Goal: Task Accomplishment & Management: Use online tool/utility

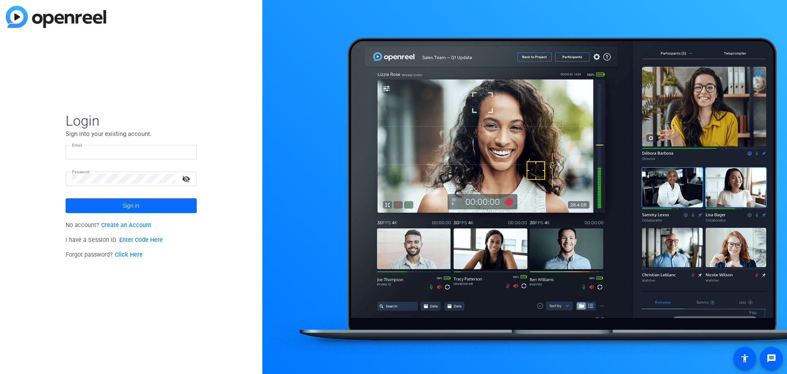
type input "amy.lau@yardi.com"
click at [170, 204] on span at bounding box center [131, 206] width 131 height 20
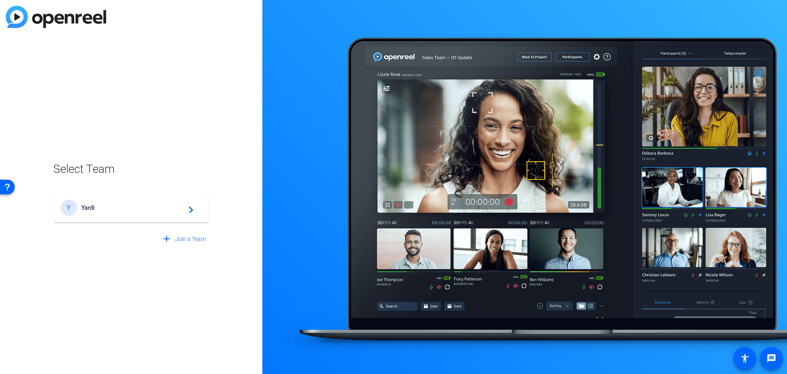
click at [96, 211] on div "Y Yardi navigate_next" at bounding box center [131, 207] width 141 height 16
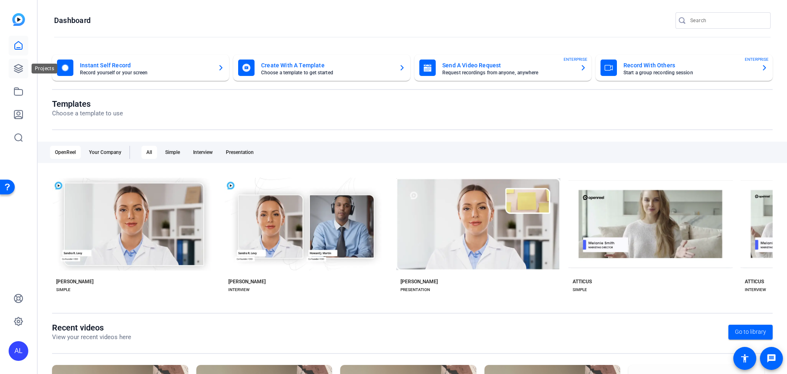
click at [11, 68] on link at bounding box center [19, 69] width 20 height 20
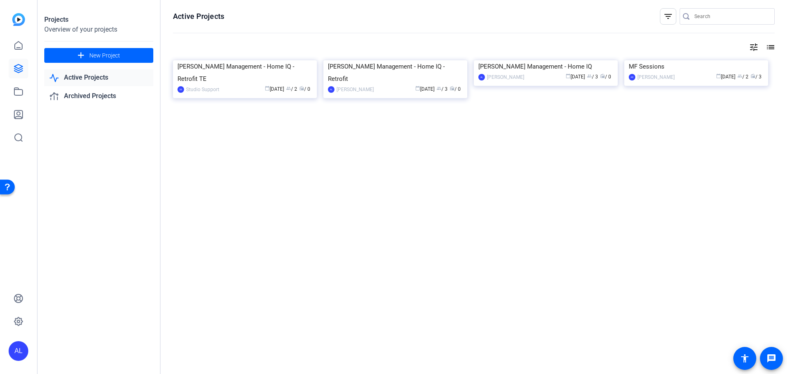
click at [110, 77] on link "Active Projects" at bounding box center [98, 77] width 109 height 17
click at [721, 60] on img at bounding box center [696, 60] width 144 height 0
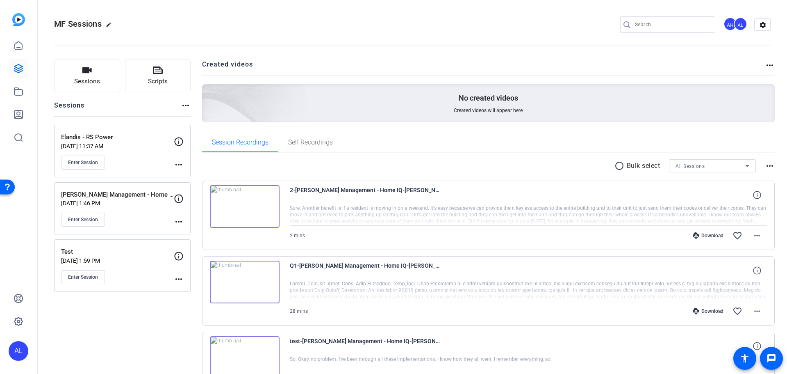
scroll to position [41, 0]
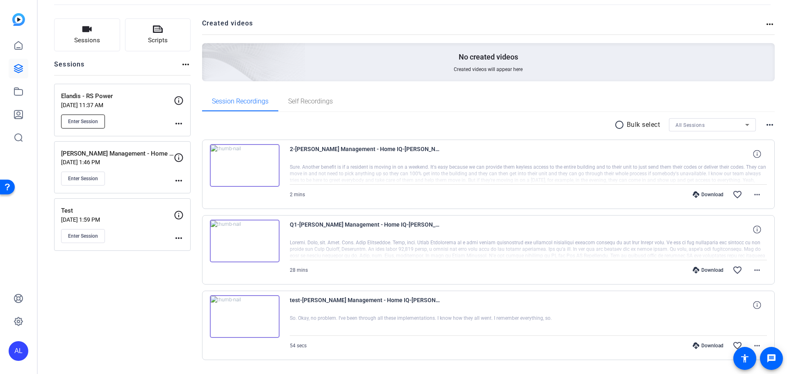
click at [81, 121] on span "Enter Session" at bounding box center [83, 121] width 30 height 7
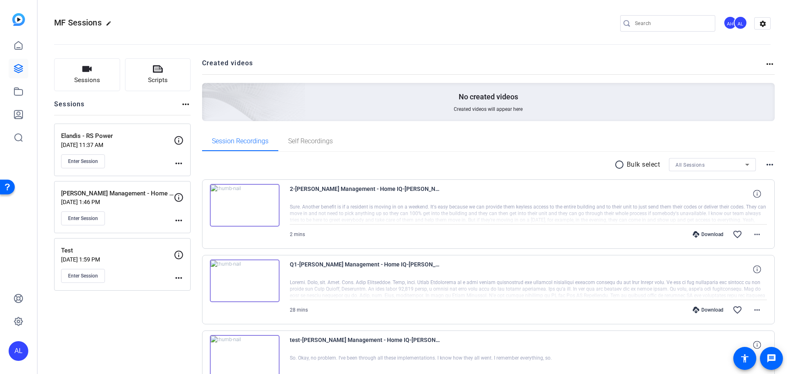
scroll to position [0, 0]
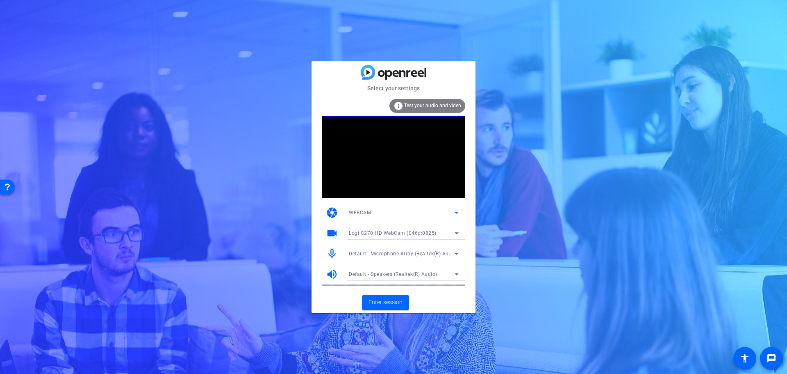
click at [458, 212] on icon at bounding box center [457, 213] width 4 height 2
click at [134, 112] on div at bounding box center [79, 108] width 108 height 5
click at [438, 105] on span "Test your audio and video" at bounding box center [432, 105] width 57 height 6
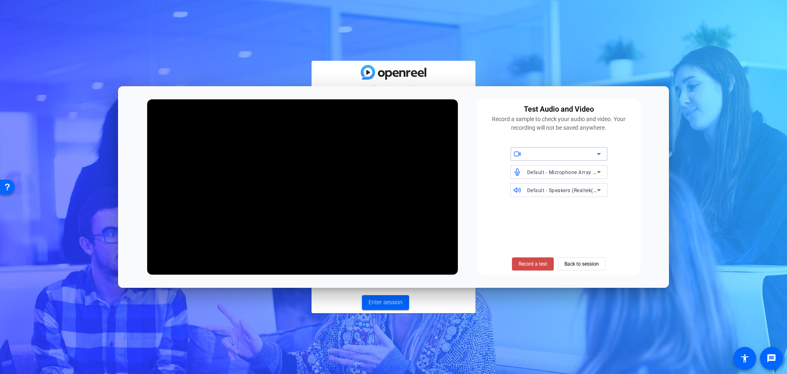
click at [535, 266] on span "Record a test" at bounding box center [533, 263] width 29 height 7
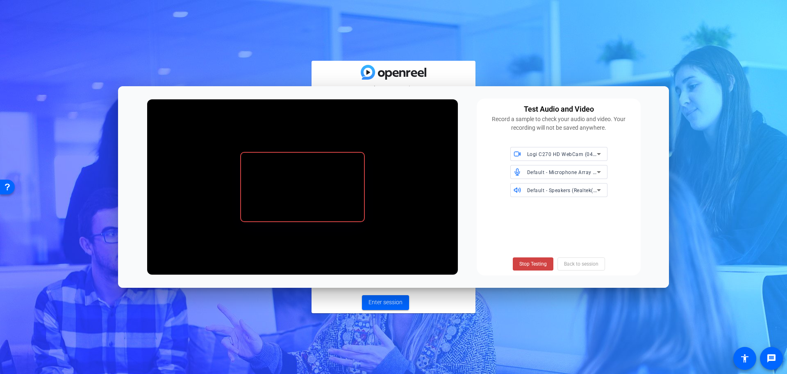
click at [535, 266] on span "Stop Testing" at bounding box center [532, 263] width 27 height 7
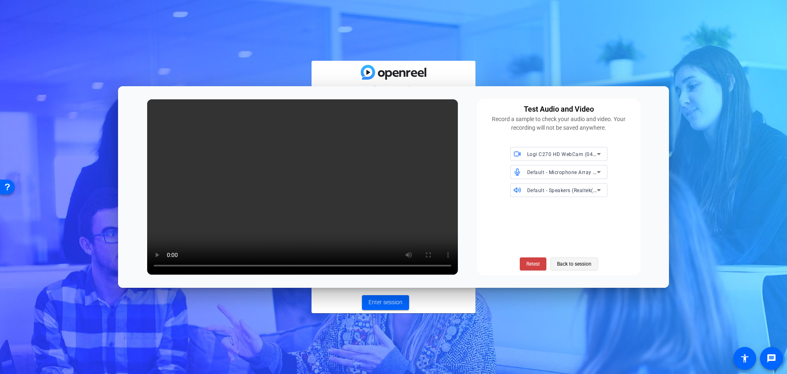
click at [0, 0] on span "Back to session" at bounding box center [0, 0] width 0 height 0
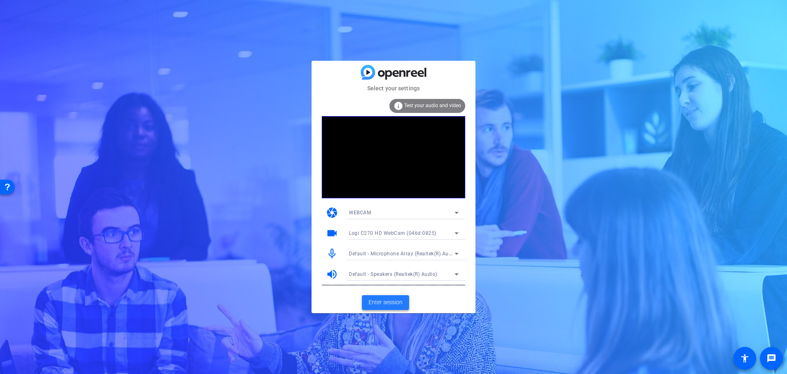
click at [364, 301] on span at bounding box center [385, 302] width 47 height 20
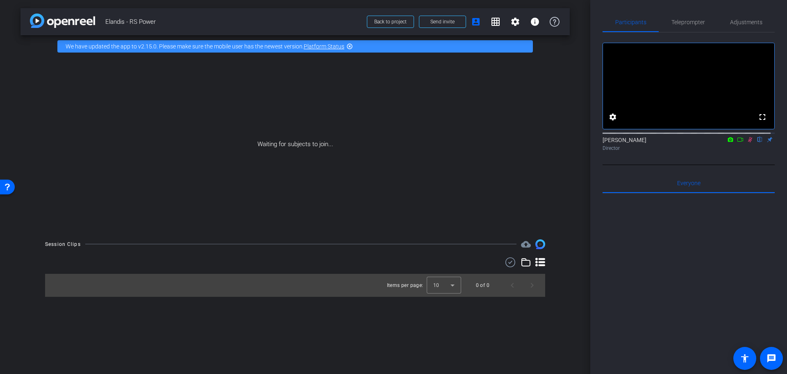
click at [747, 142] on icon at bounding box center [750, 140] width 7 height 6
click at [728, 141] on icon at bounding box center [730, 139] width 5 height 5
click at [738, 149] on div at bounding box center [393, 187] width 787 height 374
click at [738, 141] on icon at bounding box center [741, 139] width 6 height 4
click at [747, 142] on icon at bounding box center [750, 140] width 7 height 6
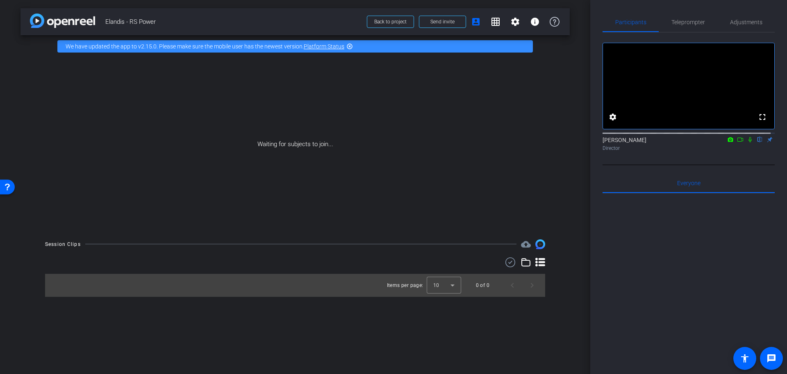
click at [756, 143] on mat-icon "flip" at bounding box center [760, 138] width 10 height 7
click at [766, 148] on div "Amy Lau flip Director" at bounding box center [689, 144] width 172 height 16
click at [755, 143] on mat-icon "flip" at bounding box center [760, 138] width 10 height 7
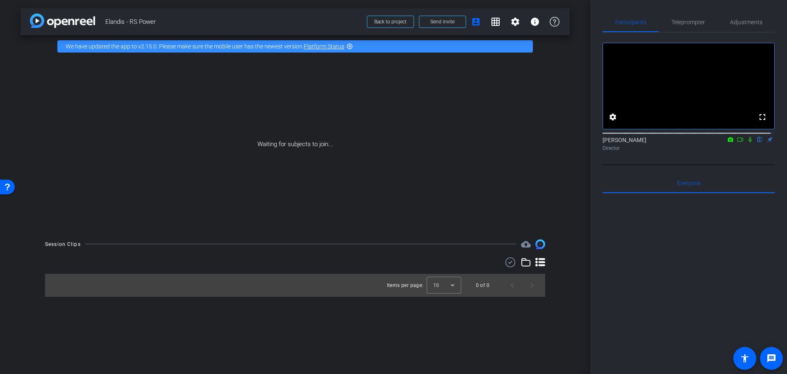
drag, startPoint x: 745, startPoint y: 148, endPoint x: 740, endPoint y: 149, distance: 5.2
click at [747, 142] on icon at bounding box center [750, 140] width 7 height 6
click at [613, 122] on mat-icon "settings" at bounding box center [613, 117] width 10 height 10
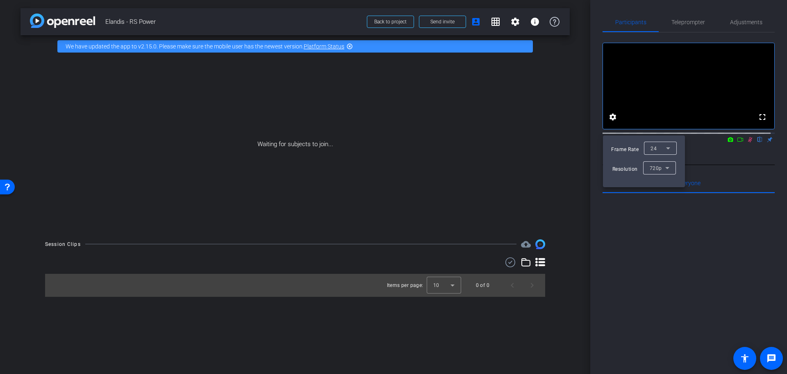
click at [760, 125] on div at bounding box center [393, 187] width 787 height 374
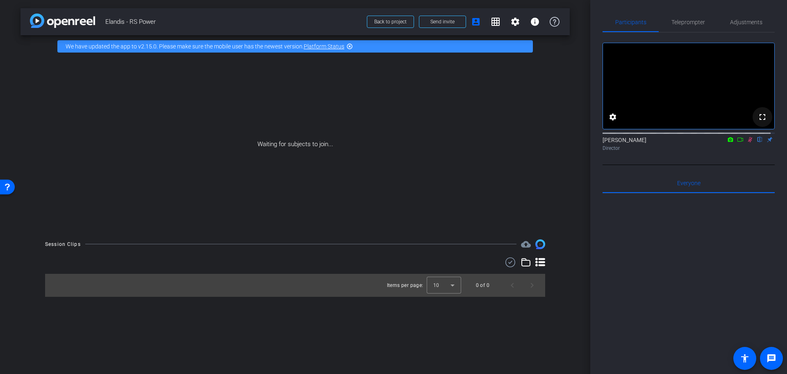
click at [758, 122] on mat-icon "fullscreen" at bounding box center [763, 117] width 10 height 10
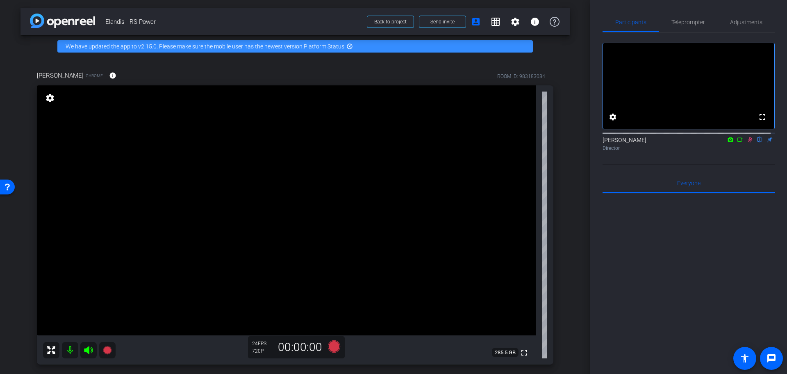
click at [747, 142] on icon at bounding box center [750, 140] width 7 height 6
click at [335, 343] on icon at bounding box center [334, 346] width 12 height 12
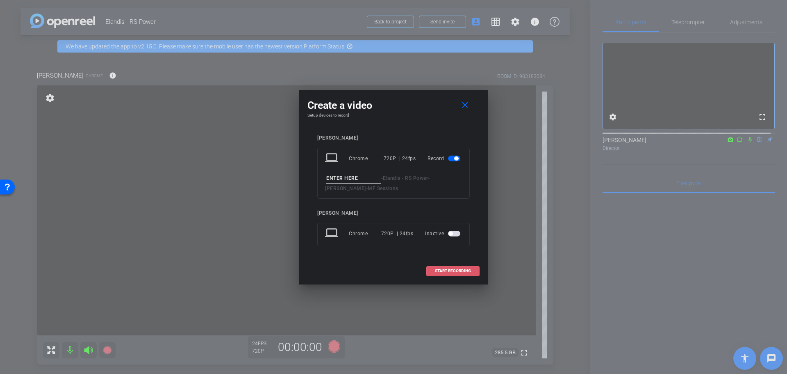
click at [467, 270] on span "START RECORDING" at bounding box center [453, 271] width 36 height 4
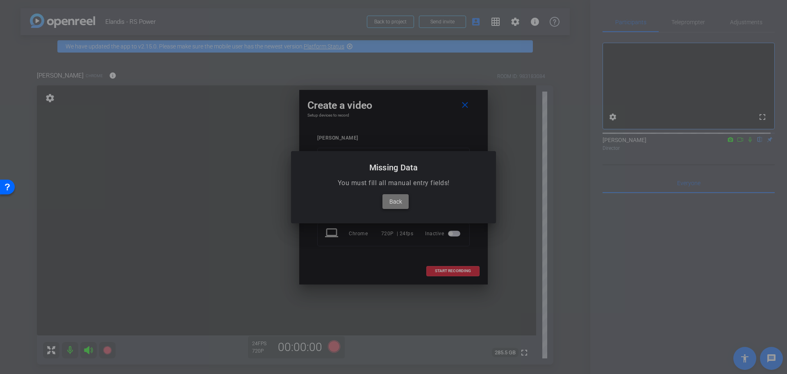
click at [402, 200] on span "Back" at bounding box center [395, 201] width 13 height 10
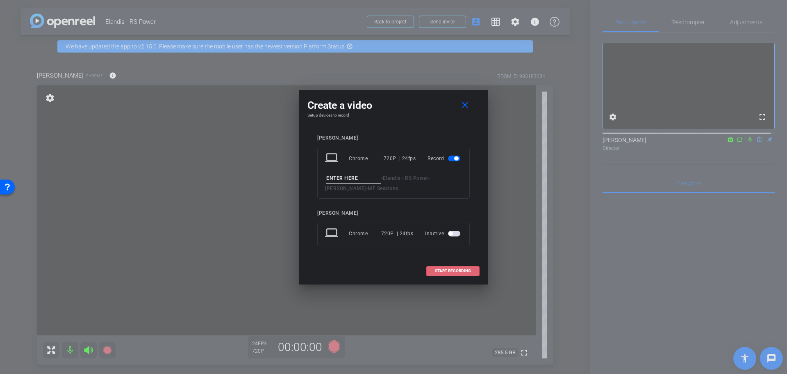
click at [455, 233] on span "button" at bounding box center [454, 233] width 12 height 6
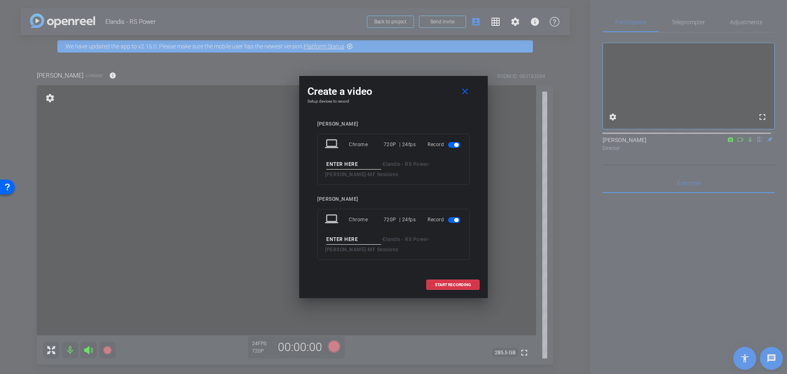
click at [352, 161] on input at bounding box center [353, 164] width 55 height 10
type input "TEST"
click at [455, 217] on span "button" at bounding box center [454, 220] width 12 height 6
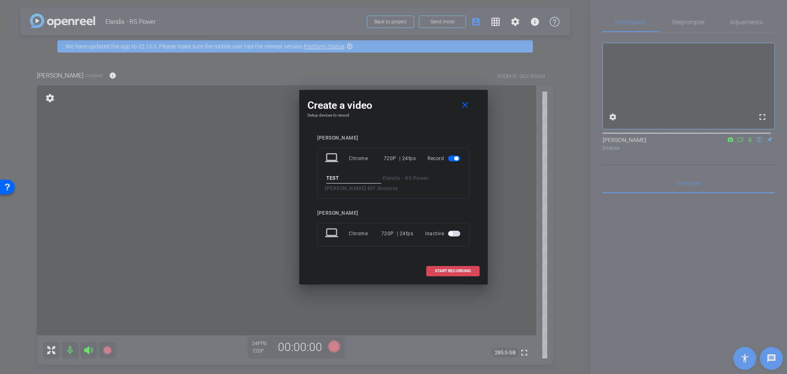
click at [439, 270] on span "START RECORDING" at bounding box center [453, 271] width 36 height 4
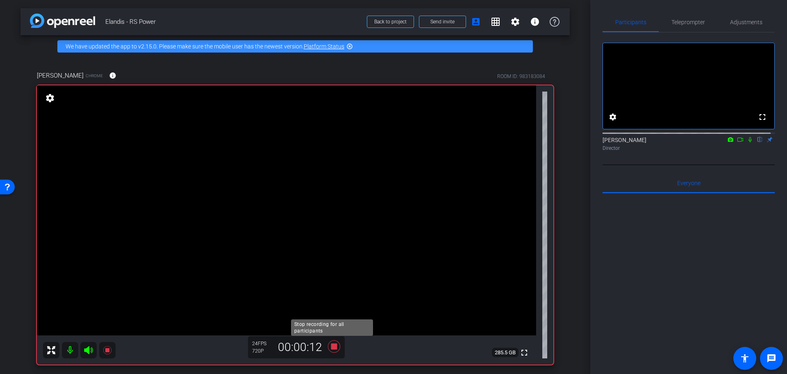
click at [333, 346] on icon at bounding box center [334, 346] width 12 height 12
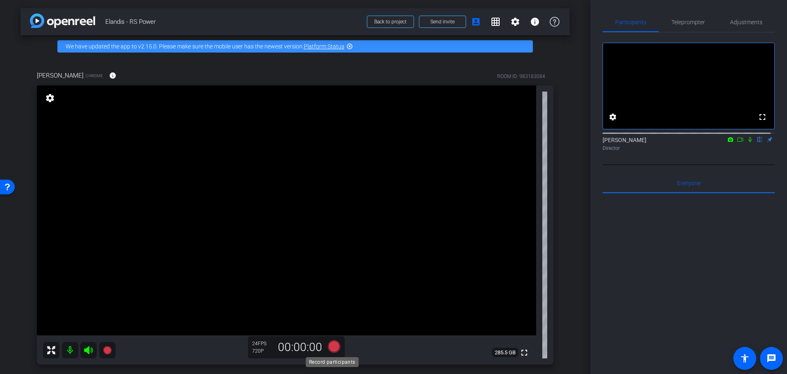
click at [334, 347] on icon at bounding box center [334, 346] width 12 height 12
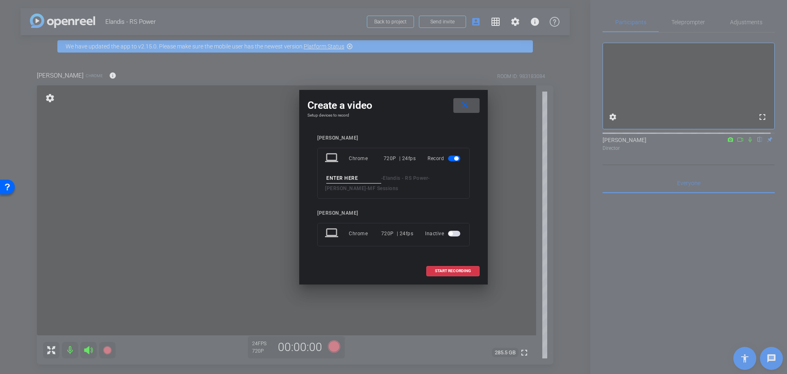
click at [357, 179] on input at bounding box center [353, 178] width 55 height 10
type input "Test 1"
click at [474, 271] on span at bounding box center [453, 271] width 52 height 20
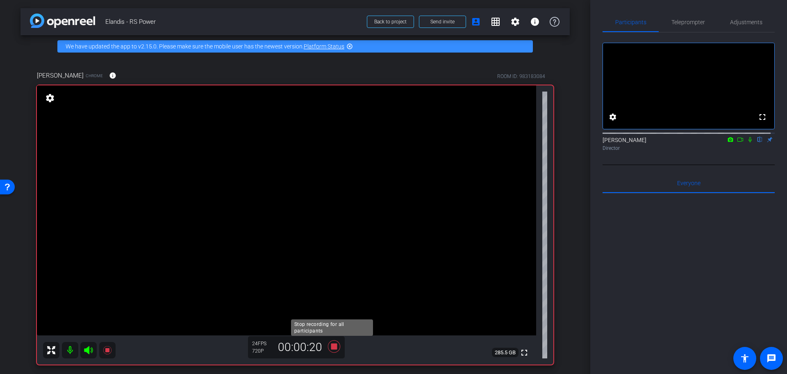
click at [333, 348] on icon at bounding box center [334, 346] width 12 height 12
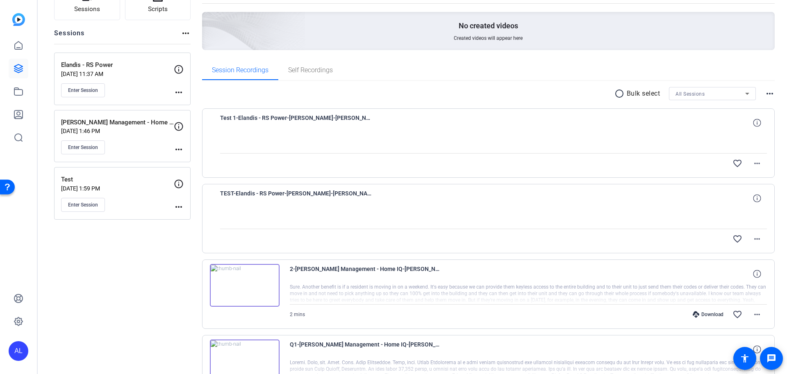
scroll to position [82, 0]
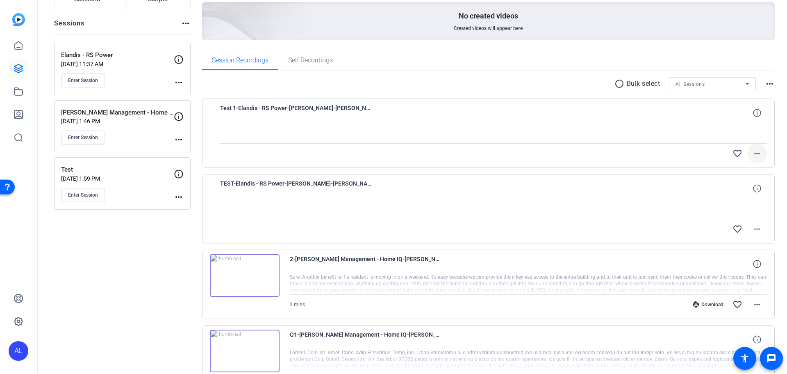
click at [757, 154] on mat-icon "more_horiz" at bounding box center [757, 153] width 10 height 10
drag, startPoint x: 676, startPoint y: 155, endPoint x: 670, endPoint y: 155, distance: 5.8
click at [673, 155] on div at bounding box center [393, 187] width 787 height 374
click at [328, 106] on span "Test 1-Elandis - RS Power-[PERSON_NAME]-[PERSON_NAME]-2025-09-08-10-44-00-190-0" at bounding box center [296, 113] width 152 height 20
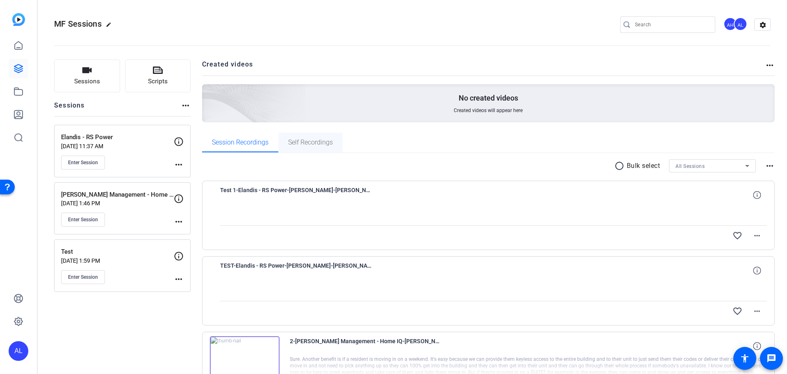
click at [316, 143] on span "Self Recordings" at bounding box center [310, 142] width 45 height 7
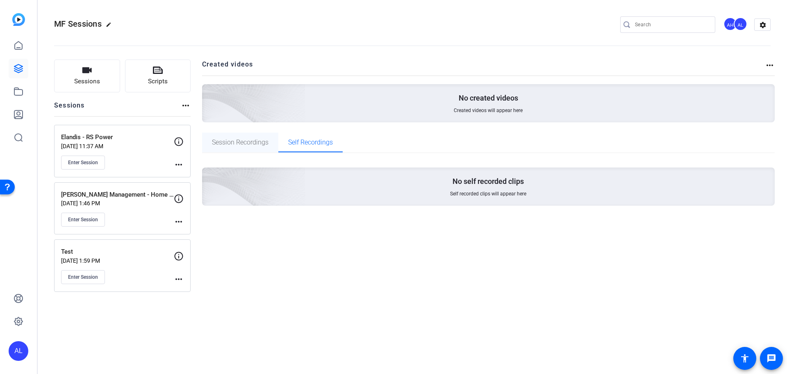
click at [259, 143] on span "Session Recordings" at bounding box center [240, 142] width 57 height 7
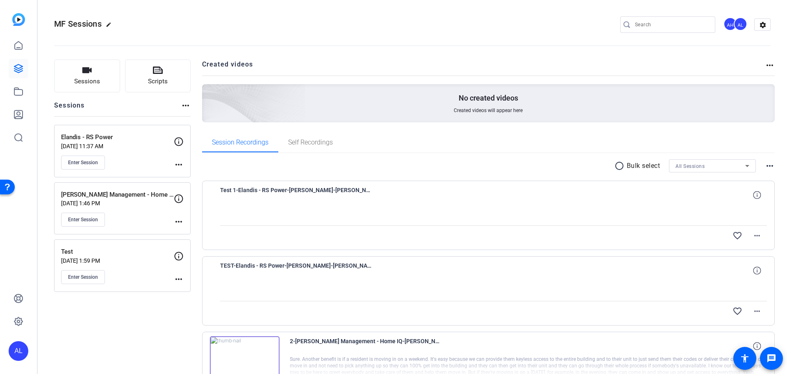
click at [313, 186] on span "Test 1-Elandis - RS Power-[PERSON_NAME]-[PERSON_NAME]-2025-09-08-10-44-00-190-0" at bounding box center [296, 195] width 152 height 20
click at [313, 191] on span "Test 1-Elandis - RS Power-[PERSON_NAME]-[PERSON_NAME]-2025-09-08-10-44-00-190-0" at bounding box center [296, 195] width 152 height 20
click at [302, 235] on div "favorite_border more_horiz" at bounding box center [493, 235] width 547 height 20
click at [757, 196] on span at bounding box center [757, 195] width 20 height 20
click at [730, 207] on div at bounding box center [493, 215] width 547 height 20
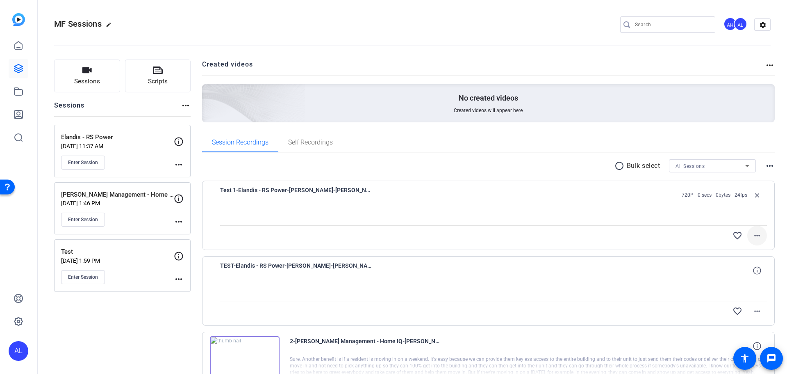
click at [758, 238] on mat-icon "more_horiz" at bounding box center [757, 235] width 10 height 10
click at [669, 249] on div at bounding box center [393, 187] width 787 height 374
click at [312, 189] on span "Test 1-Elandis - RS Power-[PERSON_NAME]-[PERSON_NAME]-2025-09-08-10-44-00-190-0" at bounding box center [296, 195] width 152 height 20
click at [753, 235] on mat-icon "more_horiz" at bounding box center [757, 235] width 10 height 10
click at [672, 240] on div at bounding box center [393, 187] width 787 height 374
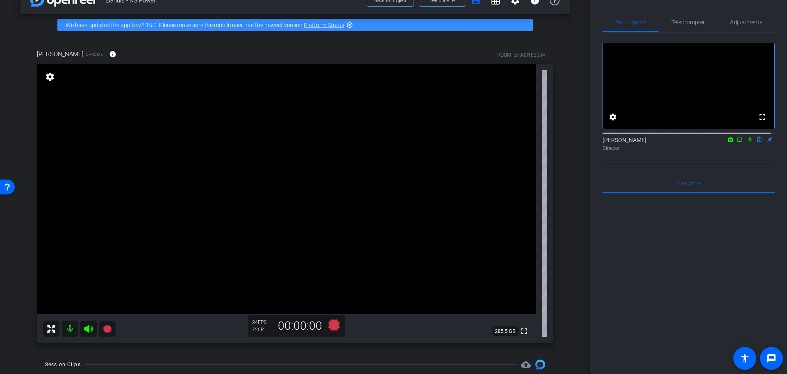
scroll to position [41, 0]
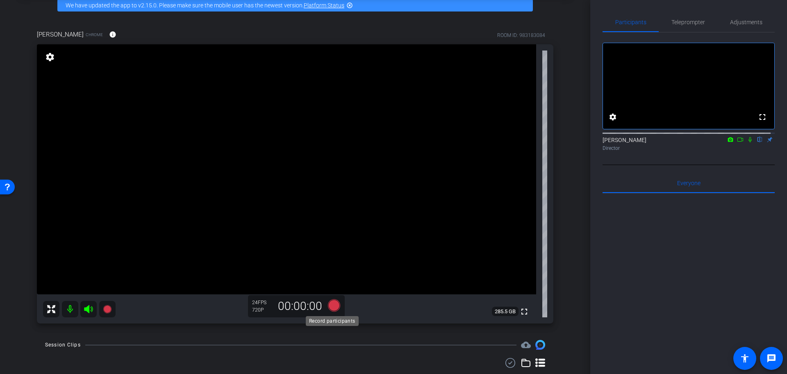
click at [334, 305] on icon at bounding box center [334, 305] width 12 height 12
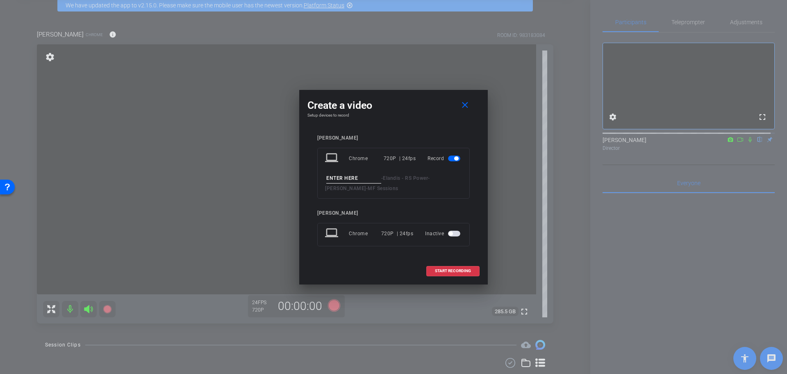
click at [336, 179] on input at bounding box center [353, 178] width 55 height 10
type input "Session 1"
click at [437, 269] on span "START RECORDING" at bounding box center [453, 271] width 36 height 4
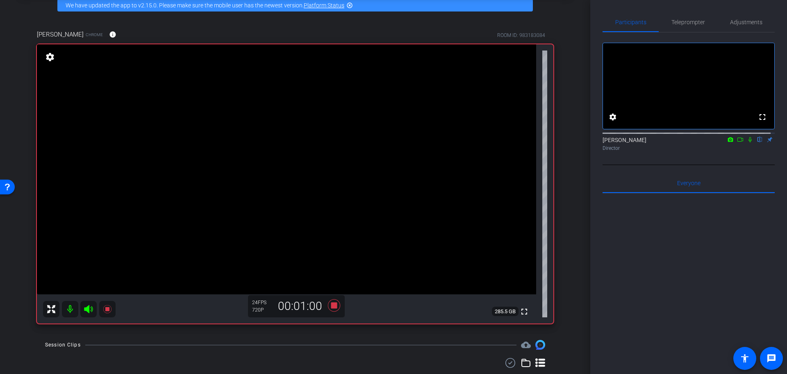
click at [747, 142] on icon at bounding box center [750, 140] width 7 height 6
click at [748, 142] on icon at bounding box center [750, 139] width 5 height 5
click at [747, 142] on icon at bounding box center [750, 140] width 7 height 6
click at [748, 142] on icon at bounding box center [750, 139] width 5 height 5
click at [747, 142] on icon at bounding box center [750, 140] width 7 height 6
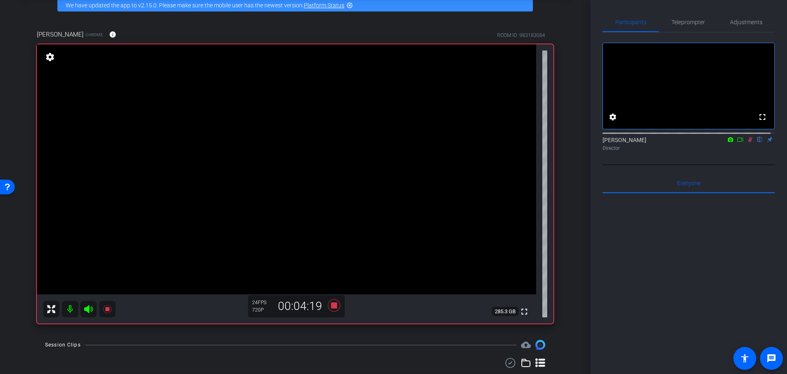
click at [747, 142] on icon at bounding box center [750, 140] width 7 height 6
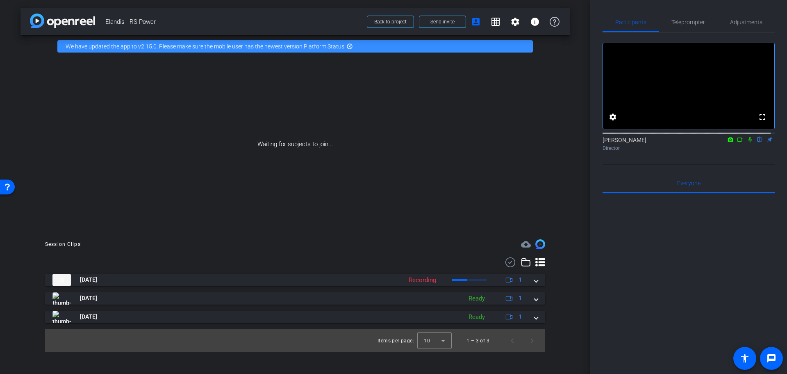
scroll to position [0, 0]
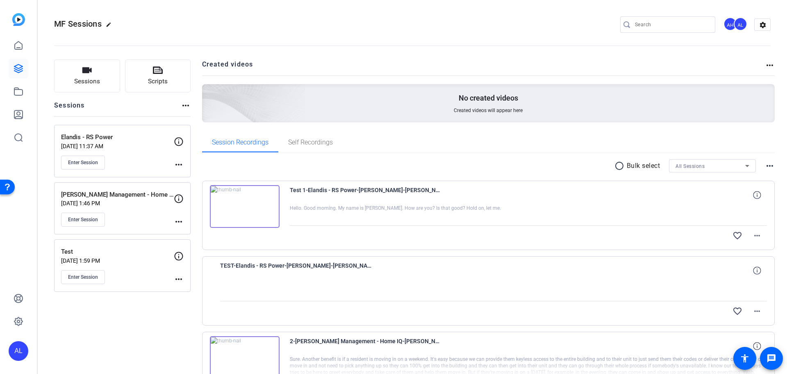
click at [253, 204] on img at bounding box center [245, 206] width 70 height 43
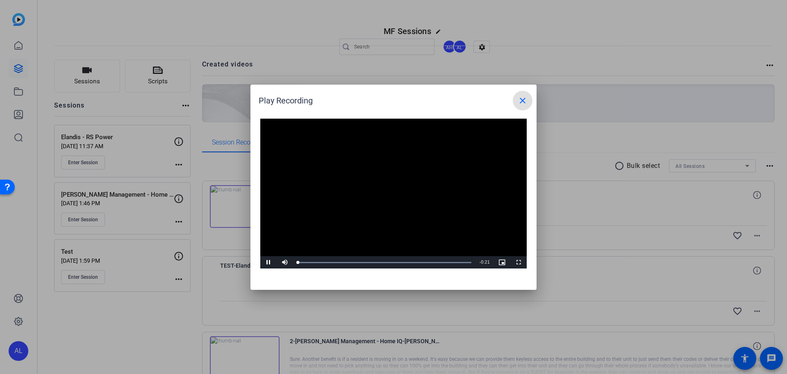
click at [383, 189] on video "Video Player" at bounding box center [393, 193] width 266 height 150
click at [269, 262] on span "Video Player" at bounding box center [268, 262] width 16 height 0
click at [410, 263] on div "Loaded : 100.00% 0:13 0:11" at bounding box center [384, 262] width 174 height 2
click at [524, 99] on mat-icon "close" at bounding box center [523, 101] width 10 height 10
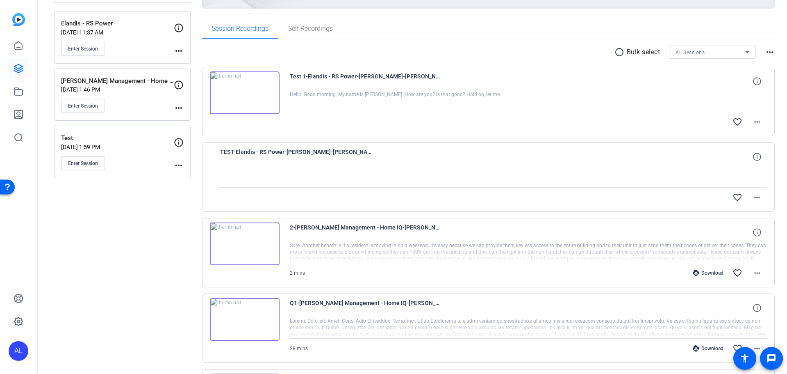
scroll to position [123, 0]
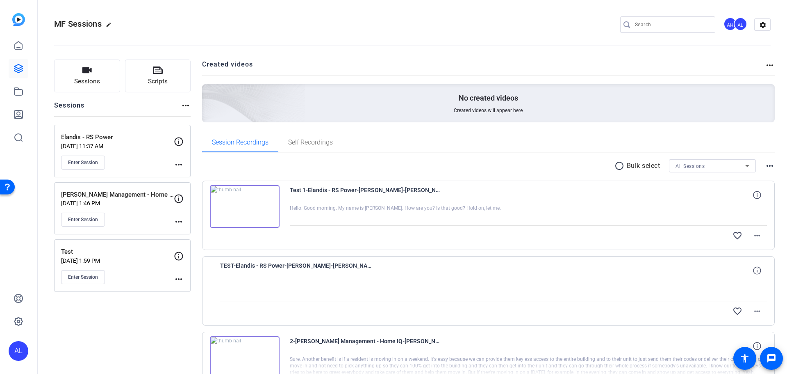
scroll to position [123, 0]
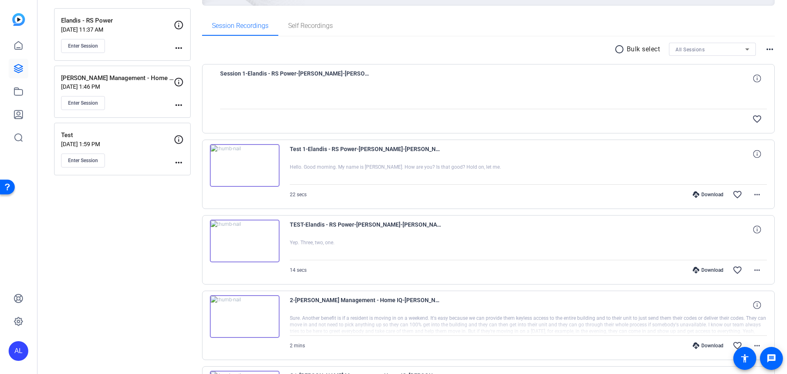
scroll to position [123, 0]
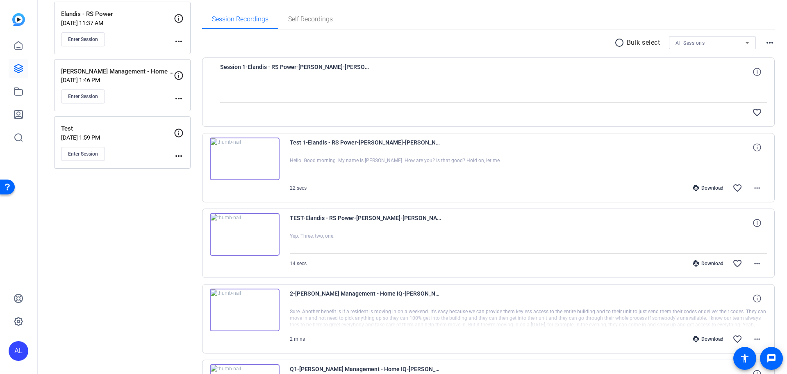
click at [259, 225] on img at bounding box center [245, 234] width 70 height 43
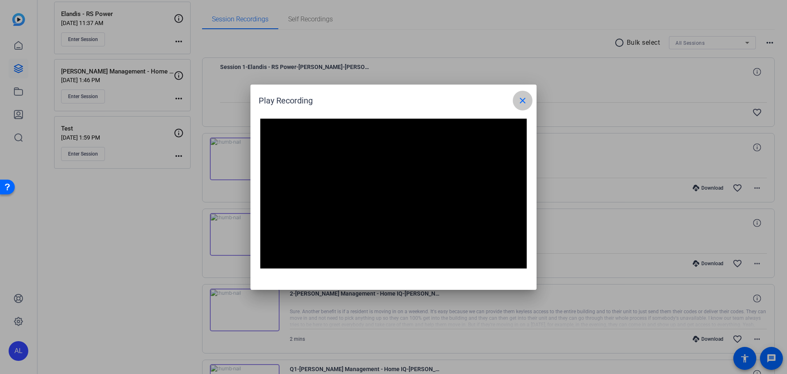
click at [525, 101] on mat-icon "close" at bounding box center [523, 101] width 10 height 10
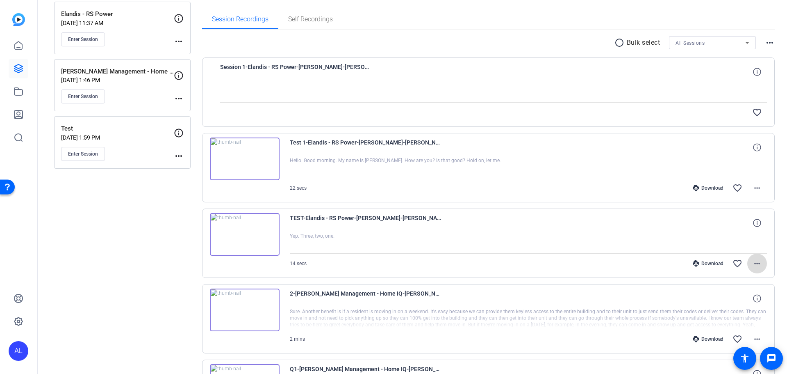
click at [755, 262] on mat-icon "more_horiz" at bounding box center [757, 263] width 10 height 10
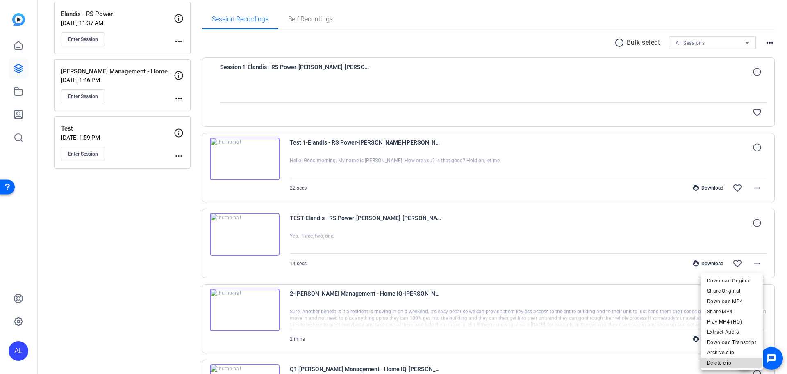
click at [727, 361] on span "Delete clip" at bounding box center [731, 363] width 49 height 10
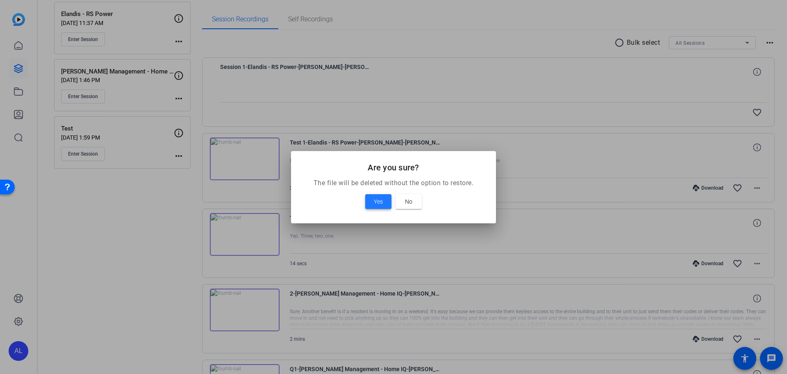
click at [380, 205] on span "Yes" at bounding box center [378, 201] width 9 height 10
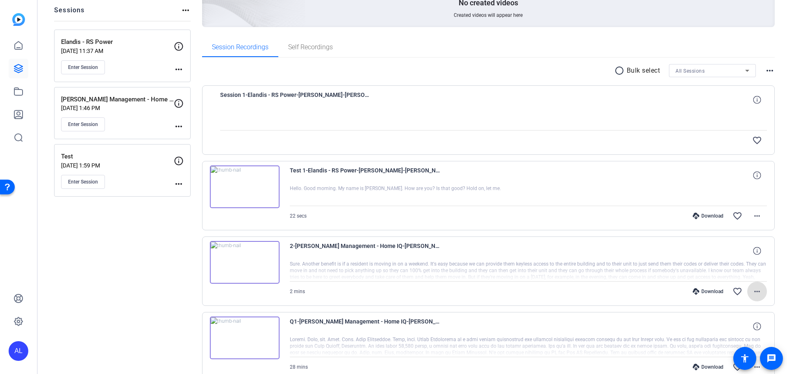
scroll to position [214, 0]
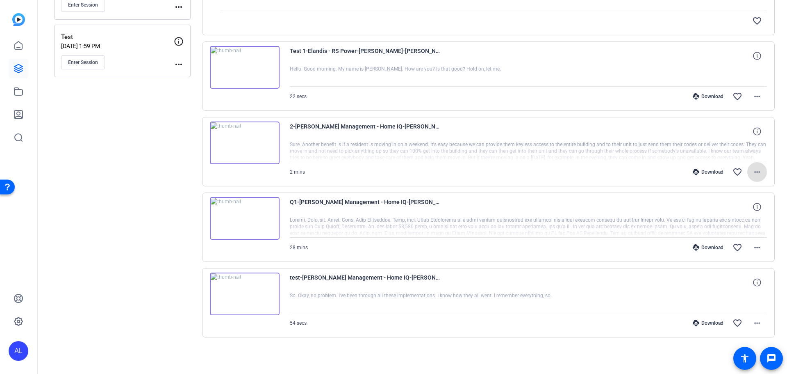
click at [266, 293] on img at bounding box center [245, 293] width 70 height 43
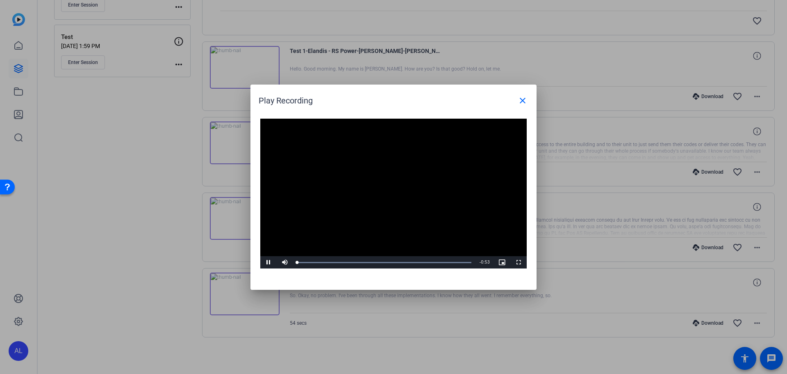
click at [389, 192] on video "Video Player" at bounding box center [393, 193] width 266 height 150
click at [271, 262] on span "Video Player" at bounding box center [268, 262] width 16 height 0
click at [441, 262] on div "0:51" at bounding box center [380, 262] width 167 height 2
click at [433, 262] on div "Loaded : 100.00% 0:41 0:45" at bounding box center [384, 262] width 174 height 2
click at [524, 101] on mat-icon "close" at bounding box center [523, 101] width 10 height 10
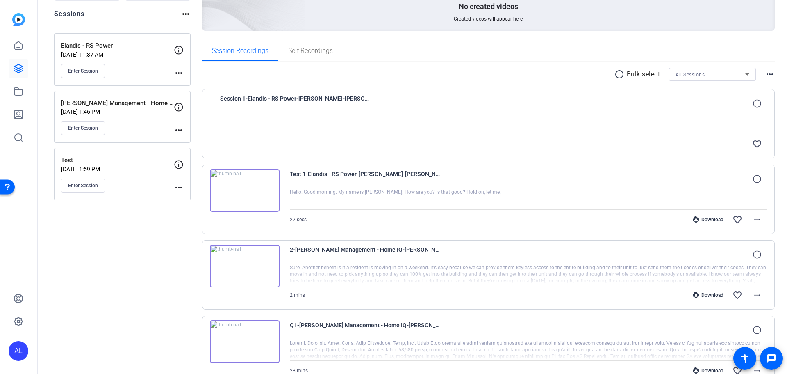
scroll to position [50, 0]
